Goal: Task Accomplishment & Management: Manage account settings

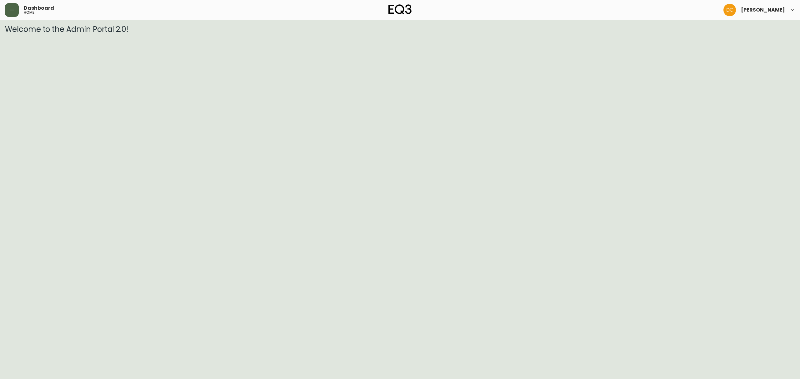
click at [11, 8] on icon "button" at bounding box center [11, 9] width 5 height 5
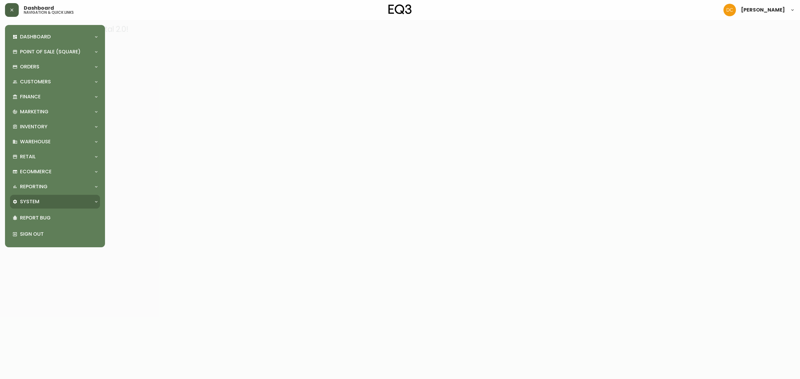
click at [72, 205] on div "System" at bounding box center [55, 202] width 90 height 14
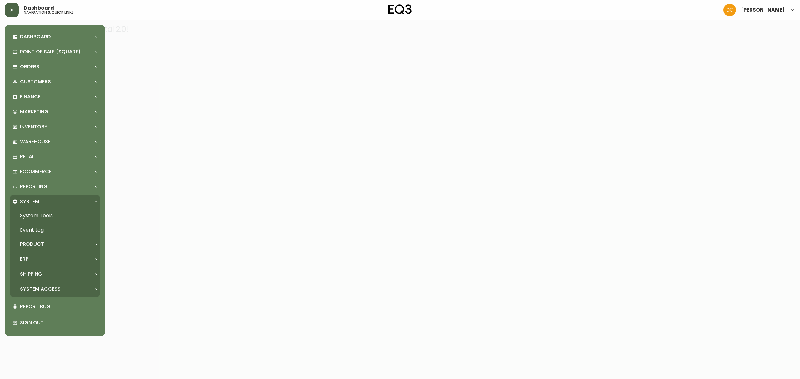
click at [59, 257] on div "ERP" at bounding box center [51, 259] width 79 height 7
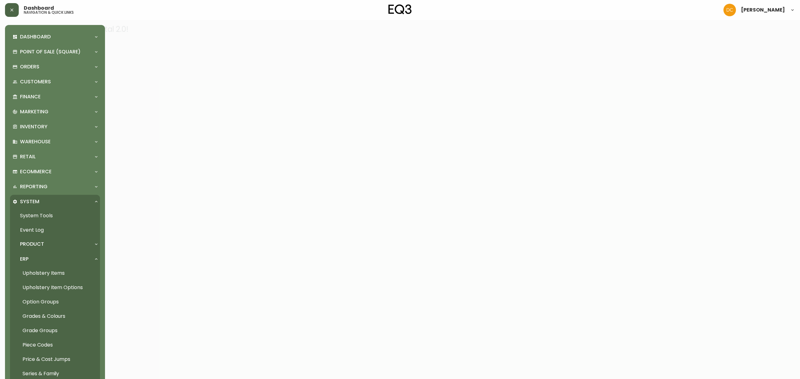
click at [60, 316] on link "Grades & Colours" at bounding box center [55, 316] width 90 height 14
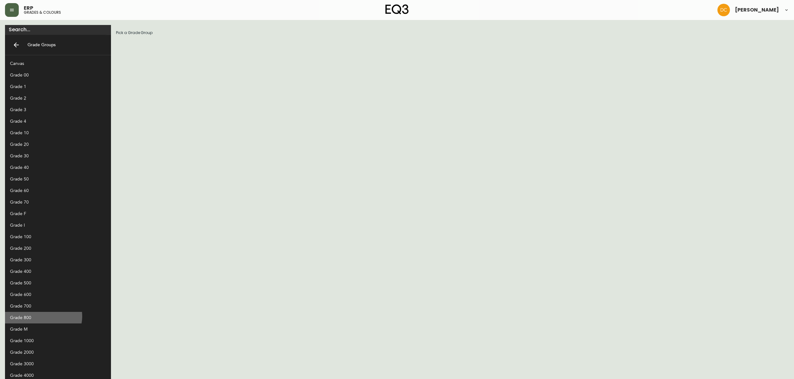
click at [43, 316] on div "Grade 800" at bounding box center [53, 318] width 86 height 7
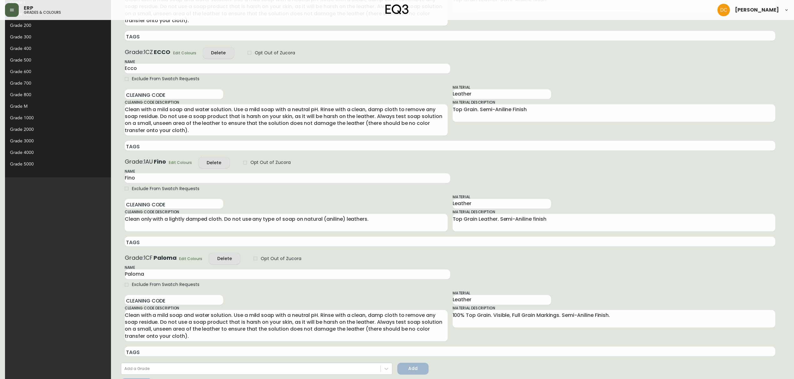
scroll to position [244, 0]
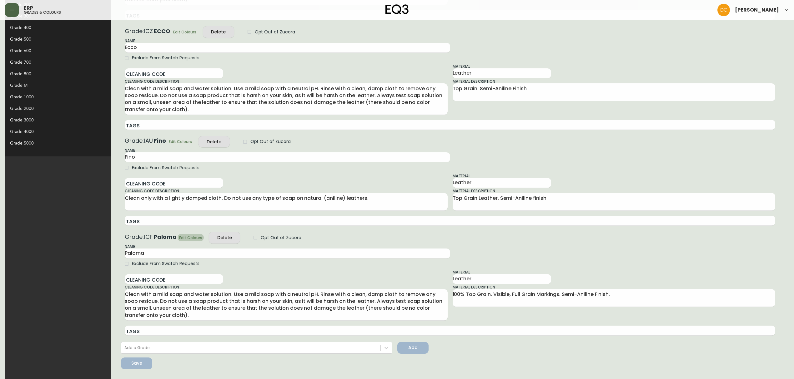
click at [179, 237] on span "Edit Colours" at bounding box center [190, 238] width 23 height 7
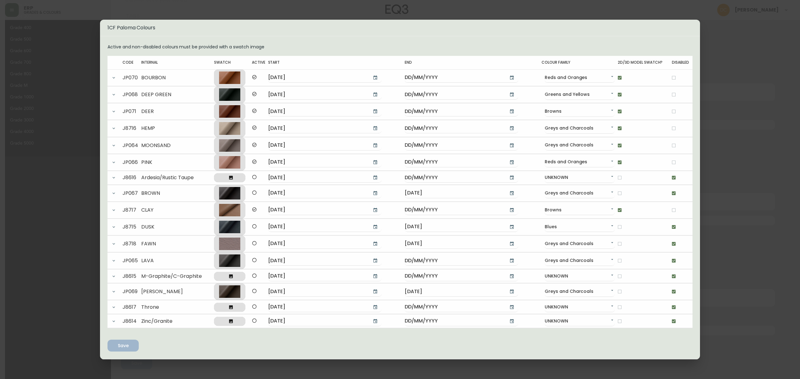
click at [84, 210] on div "1CF Paloma Colours Active and non-disabled colours must be provided with a swat…" at bounding box center [400, 189] width 800 height 379
